Goal: Task Accomplishment & Management: Manage account settings

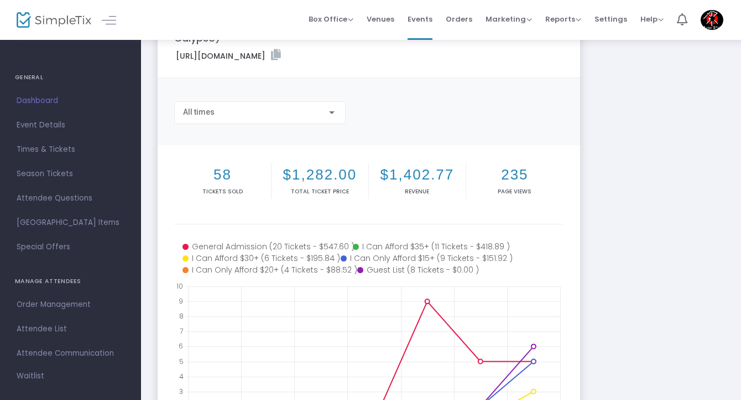
click at [317, 171] on h2 "$1,282.00" at bounding box center [320, 174] width 92 height 17
copy h2 "1,282.00"
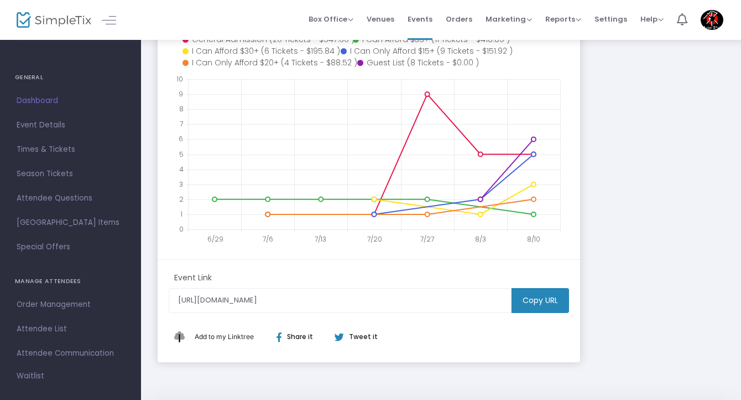
scroll to position [263, 0]
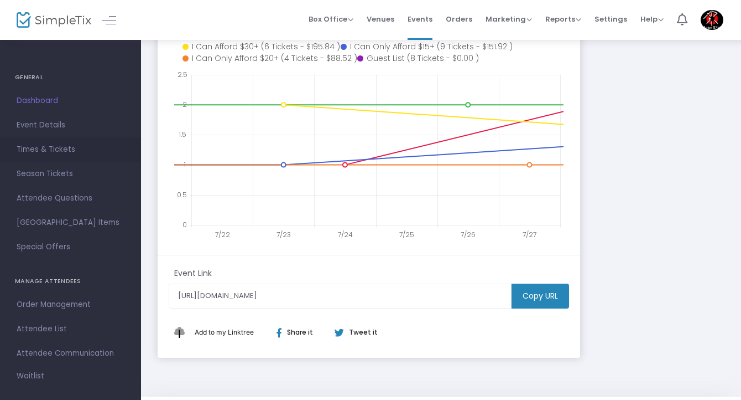
click at [37, 151] on span "Times & Tickets" at bounding box center [71, 149] width 108 height 14
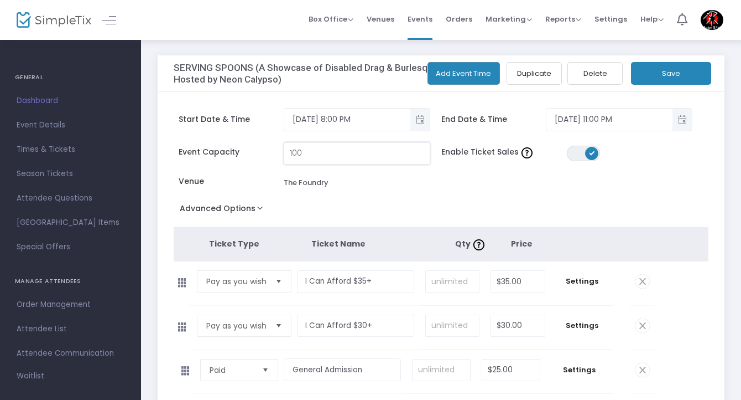
click at [357, 148] on input "100" at bounding box center [357, 153] width 146 height 21
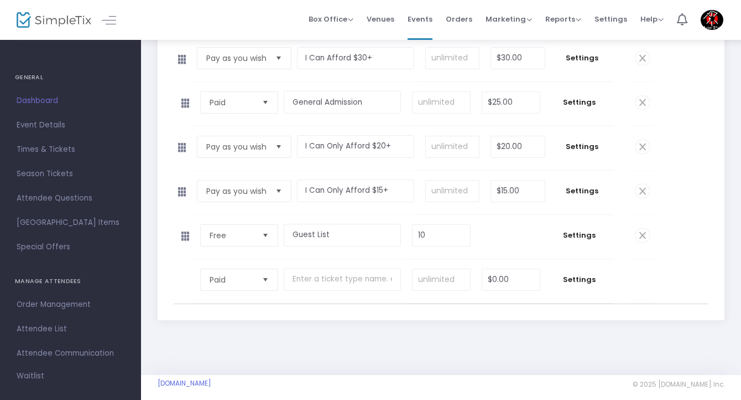
scroll to position [275, 0]
